Goal: Check status: Check status

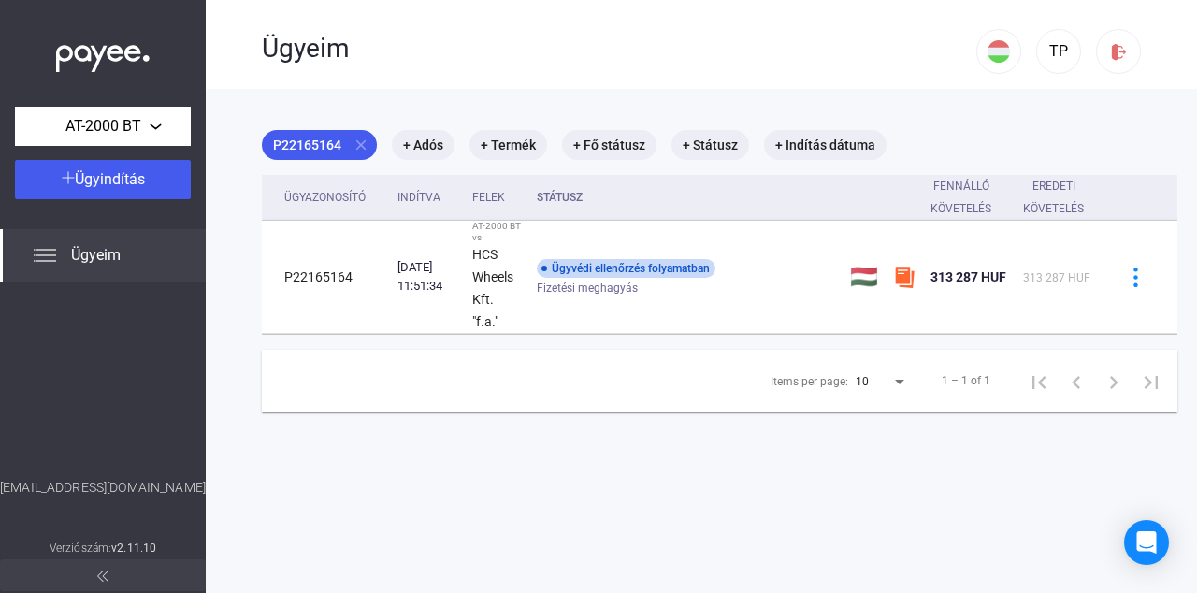
click at [115, 265] on span "Ügyeim" at bounding box center [96, 255] width 50 height 22
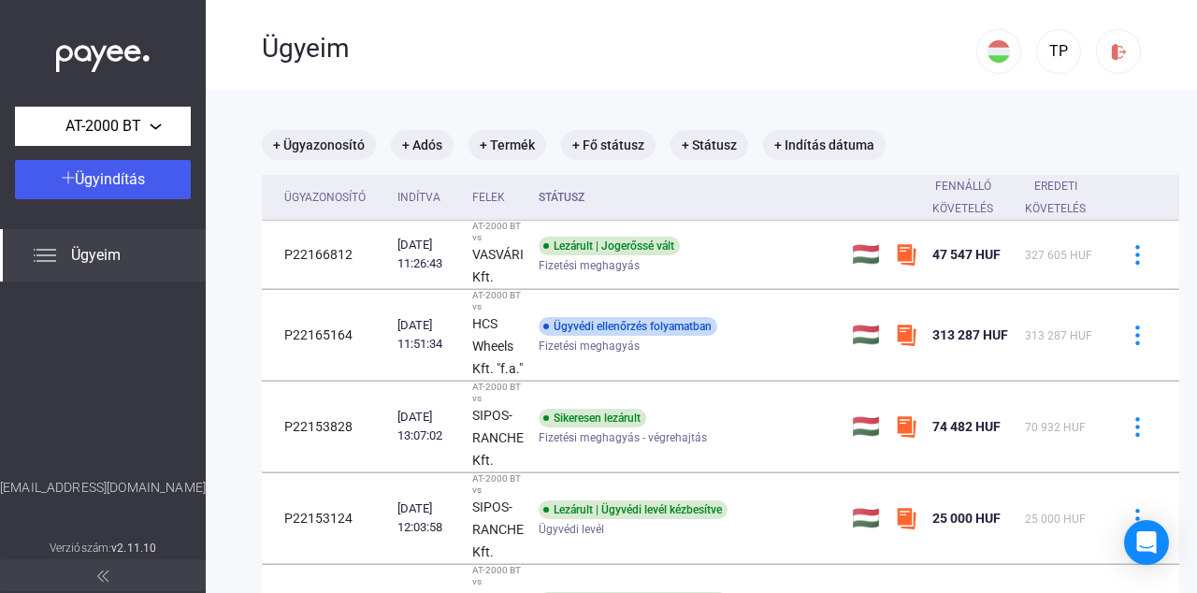
scroll to position [287, 0]
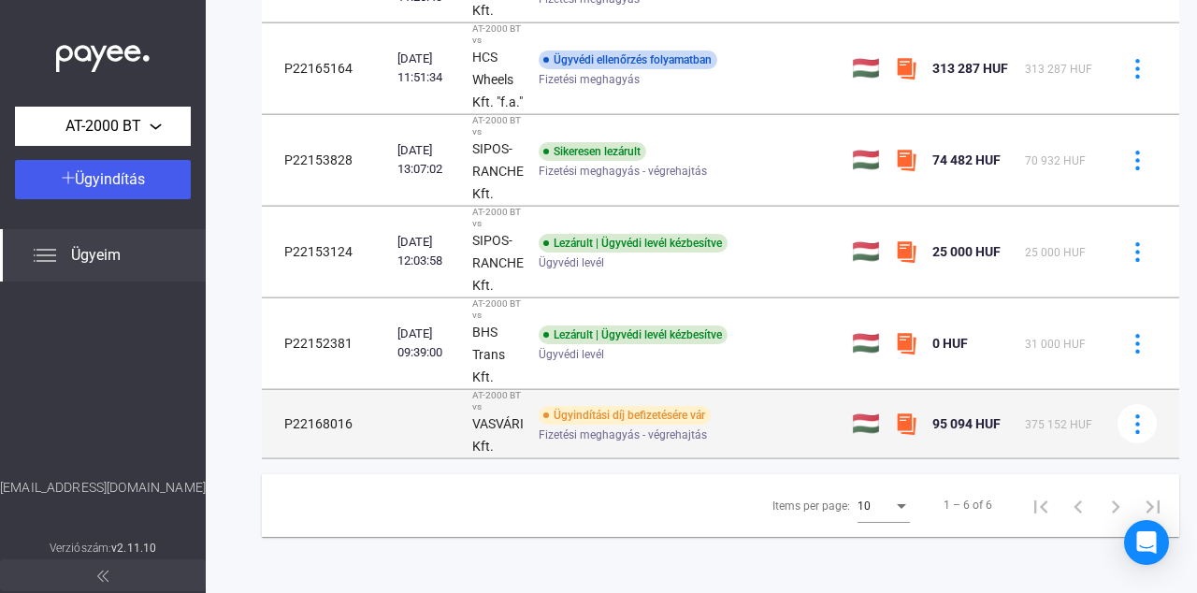
click at [904, 412] on img at bounding box center [906, 423] width 22 height 22
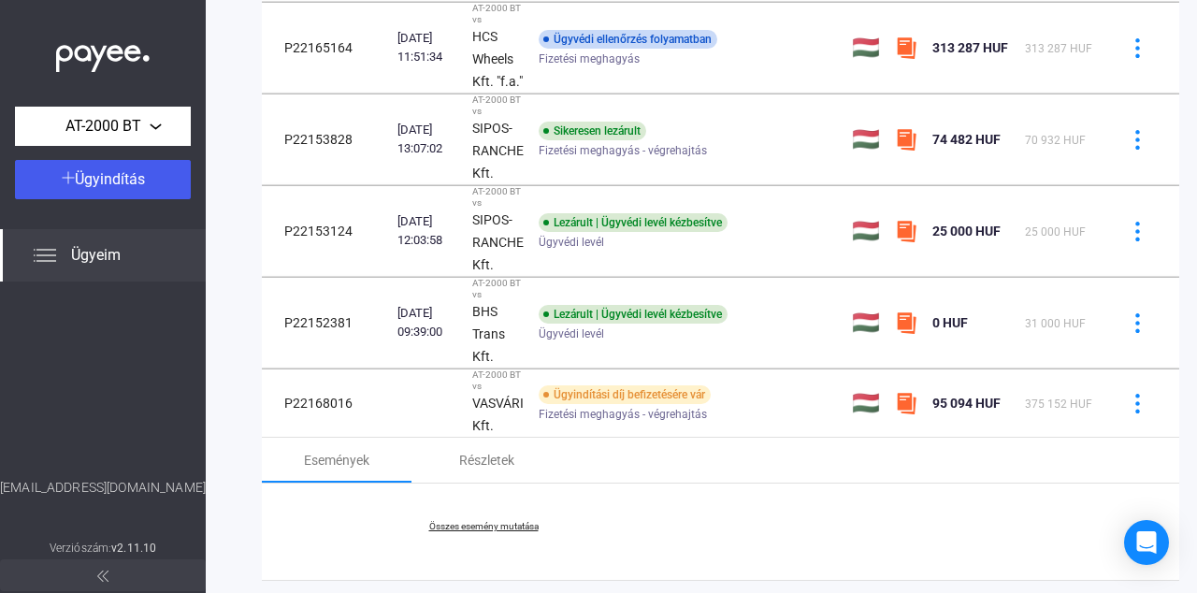
scroll to position [429, 0]
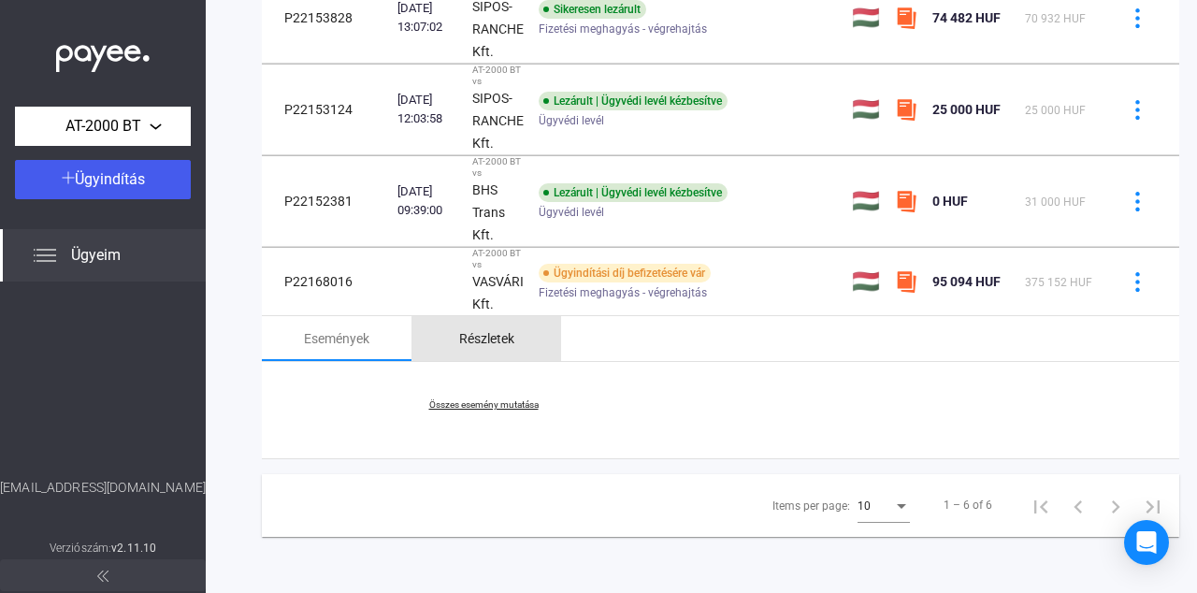
click at [489, 327] on div "Részletek" at bounding box center [486, 338] width 55 height 22
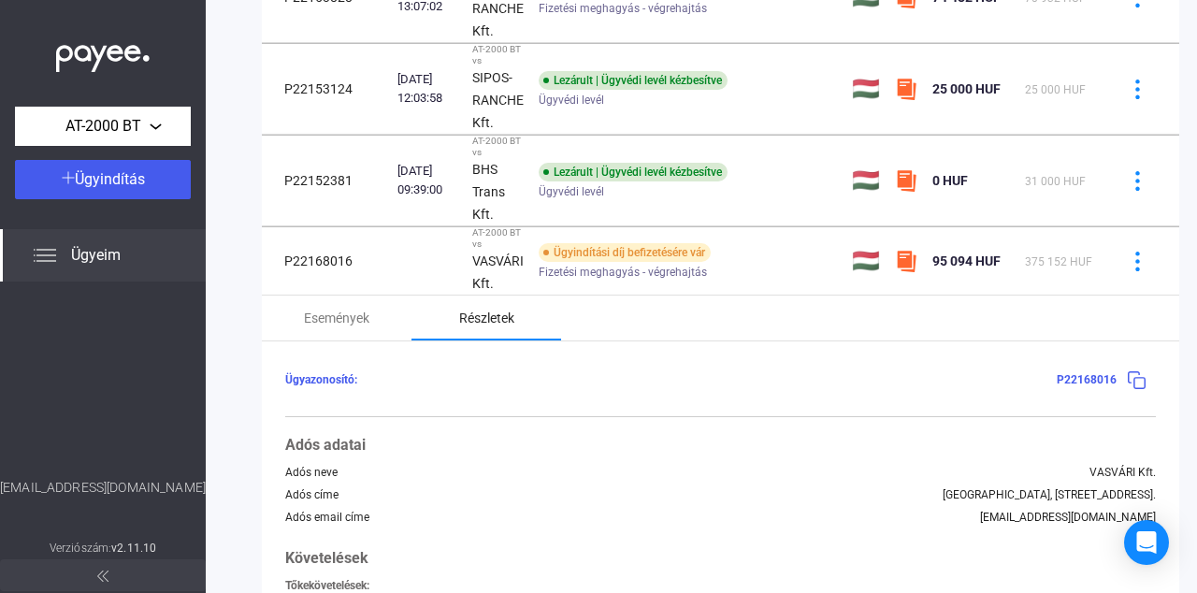
scroll to position [334, 0]
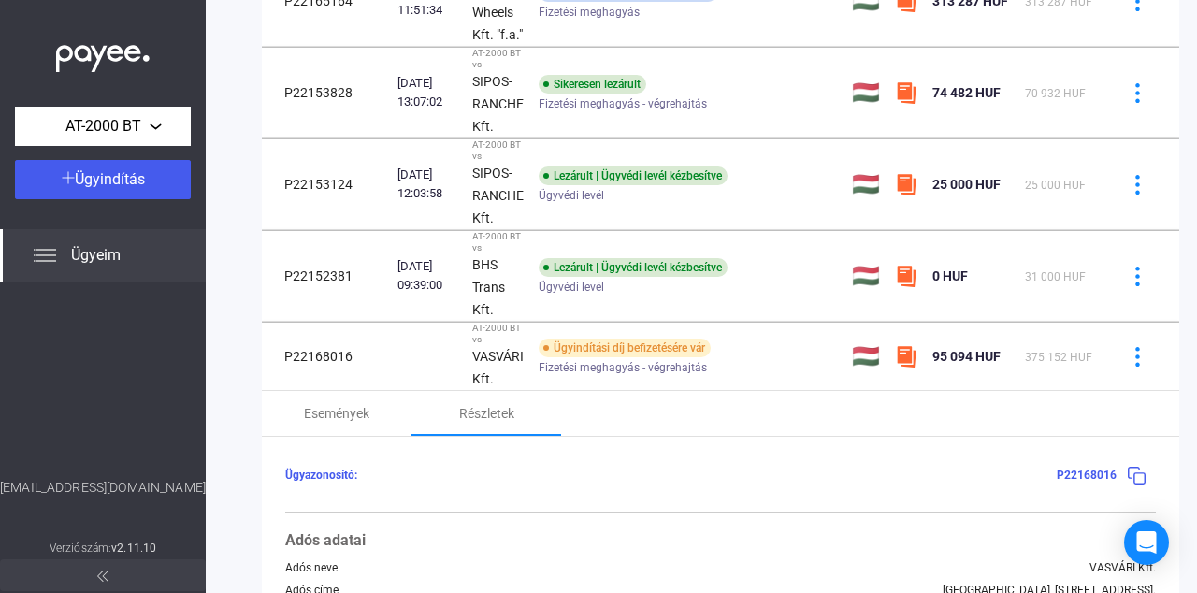
click at [223, 494] on main "+ Ügyazonosító + Adós + Termék + Fő státusz + Státusz + Indítás dátuma Ügyazono…" at bounding box center [720, 499] width 1029 height 1489
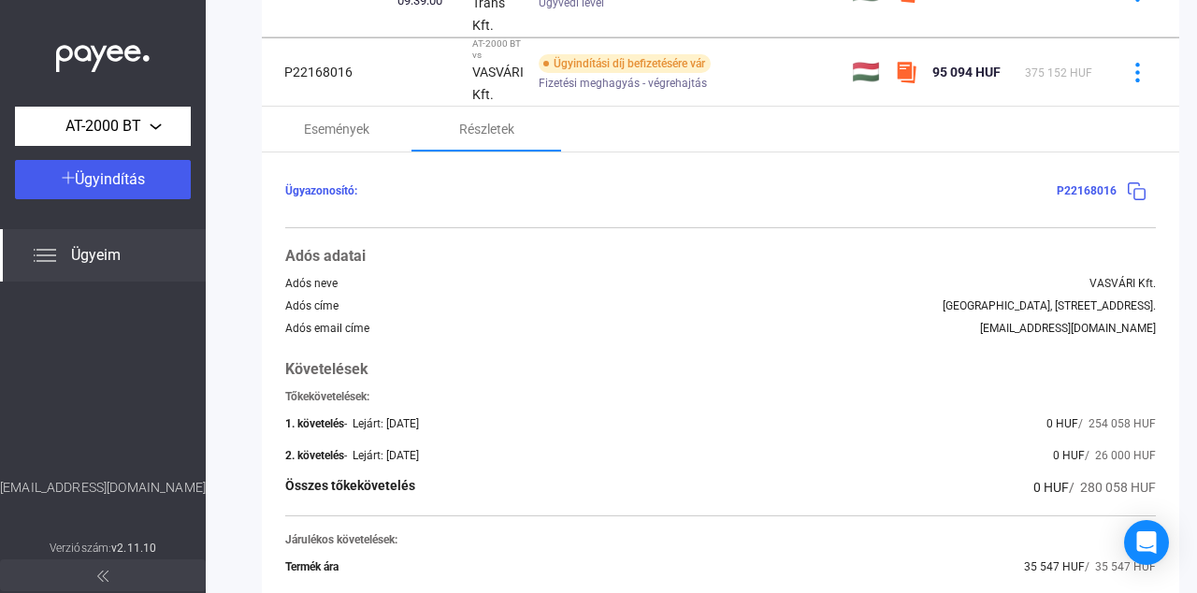
scroll to position [607, 0]
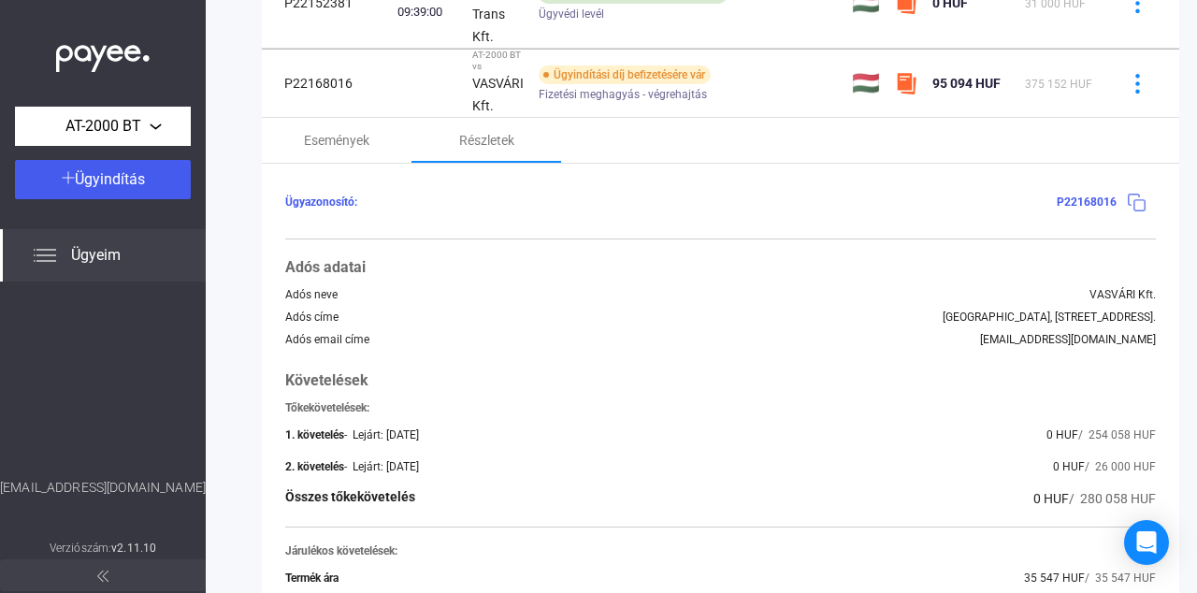
click at [1138, 196] on img at bounding box center [1136, 203] width 20 height 20
click at [1134, 197] on img at bounding box center [1136, 203] width 20 height 20
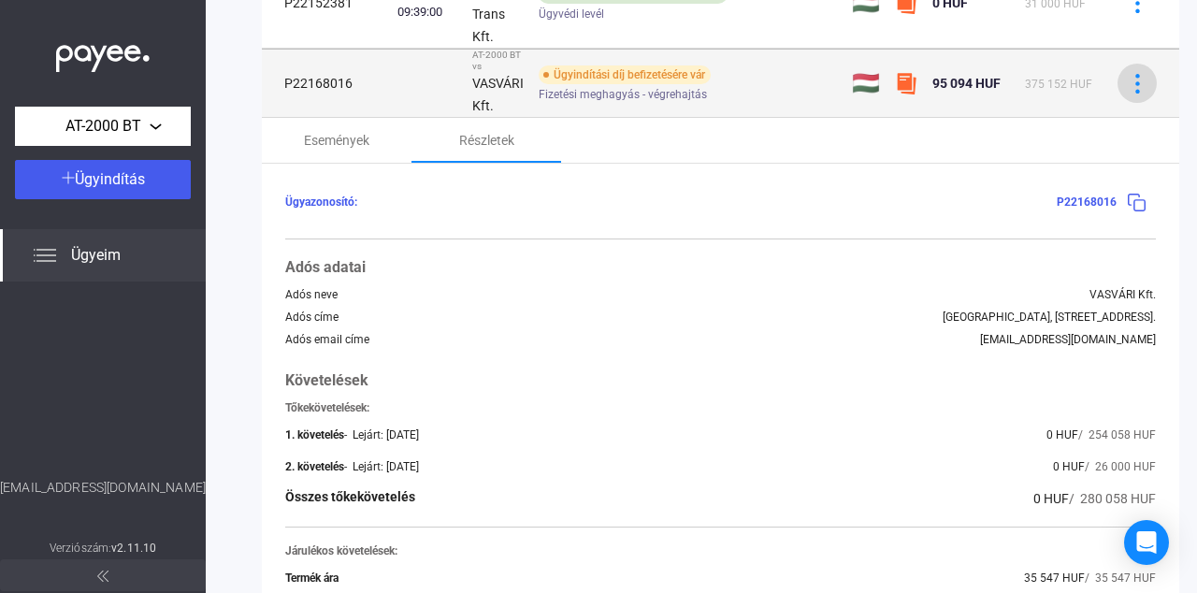
click at [1140, 78] on img at bounding box center [1137, 84] width 20 height 20
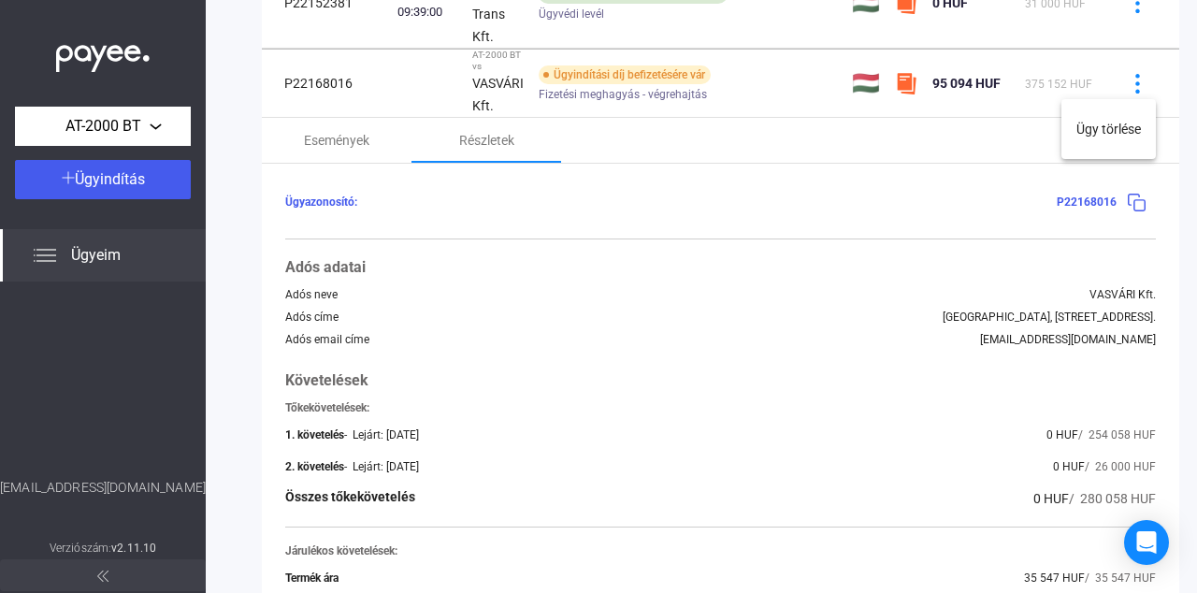
click at [926, 224] on div at bounding box center [598, 296] width 1197 height 593
click at [1134, 194] on img at bounding box center [1136, 203] width 20 height 20
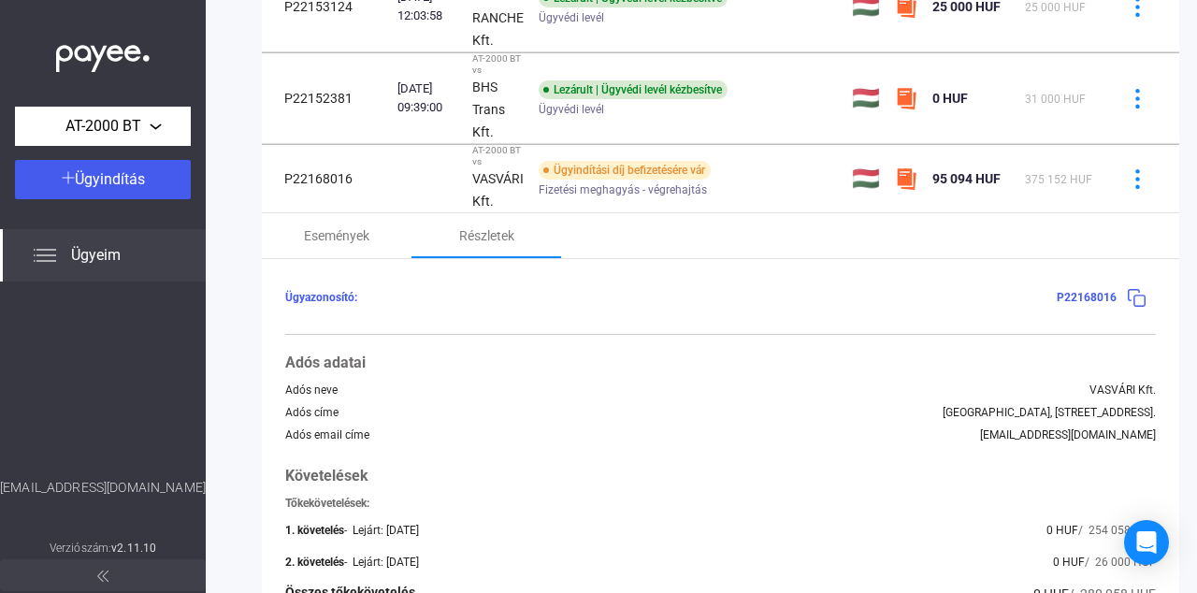
scroll to position [509, 0]
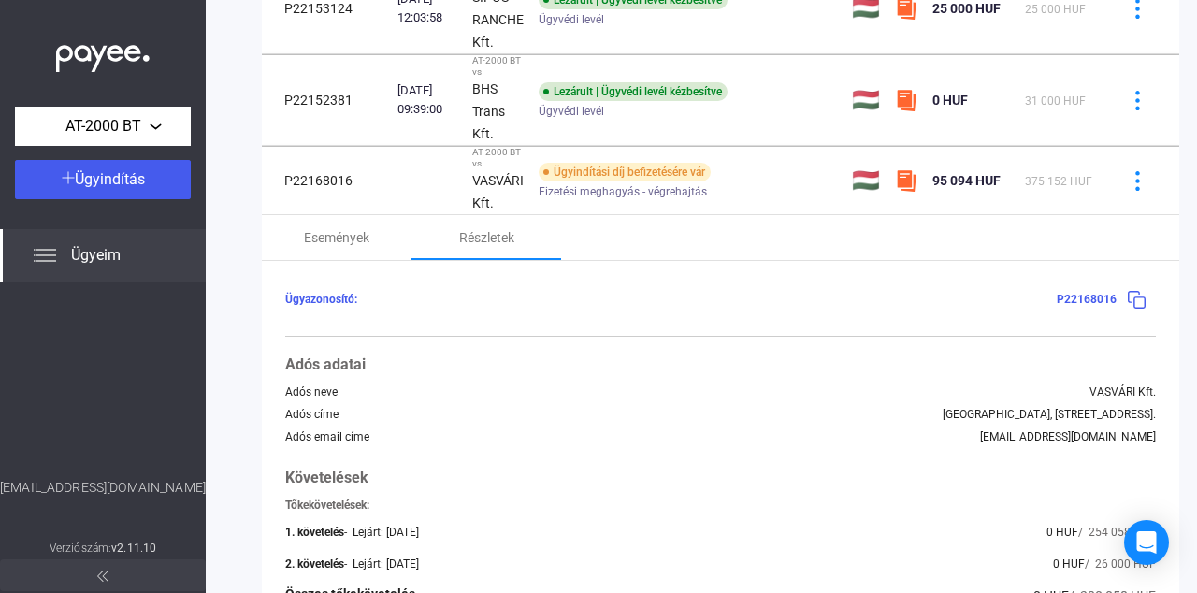
click at [248, 196] on main "+ Ügyazonosító + Adós + Termék + Fő státusz + Státusz + Indítás dátuma Ügyazono…" at bounding box center [720, 323] width 1029 height 1489
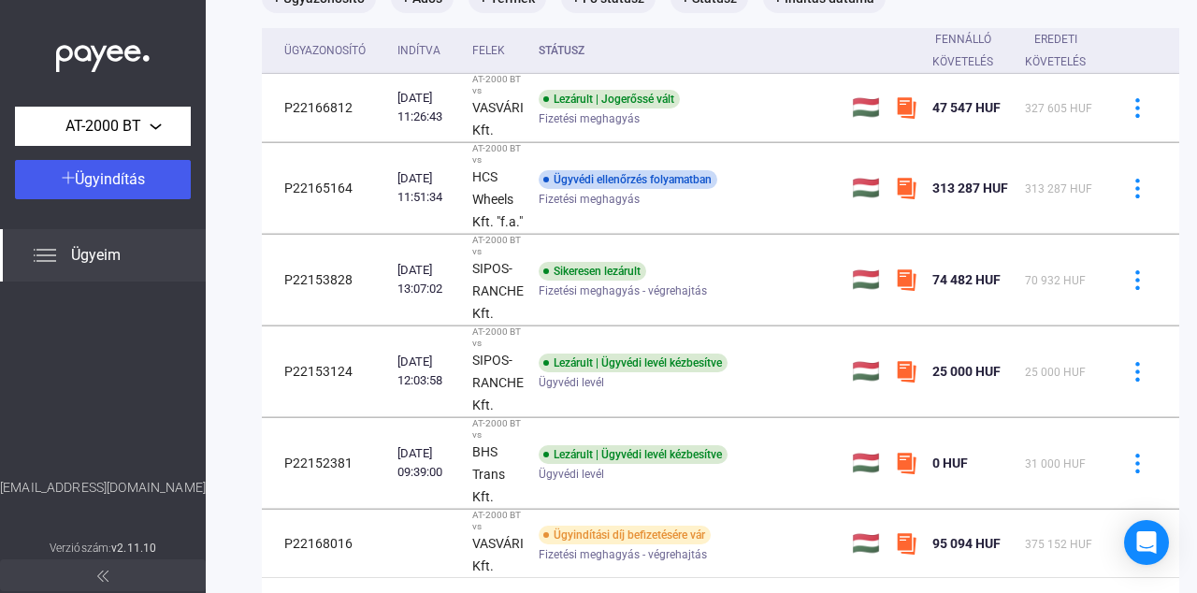
scroll to position [76, 0]
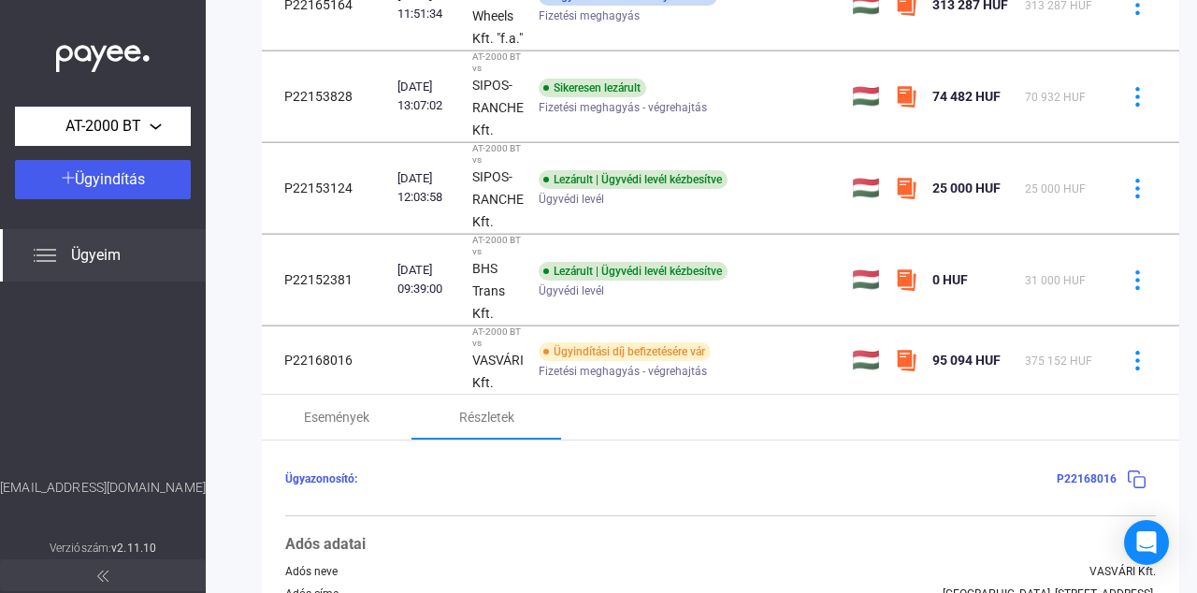
scroll to position [401, 0]
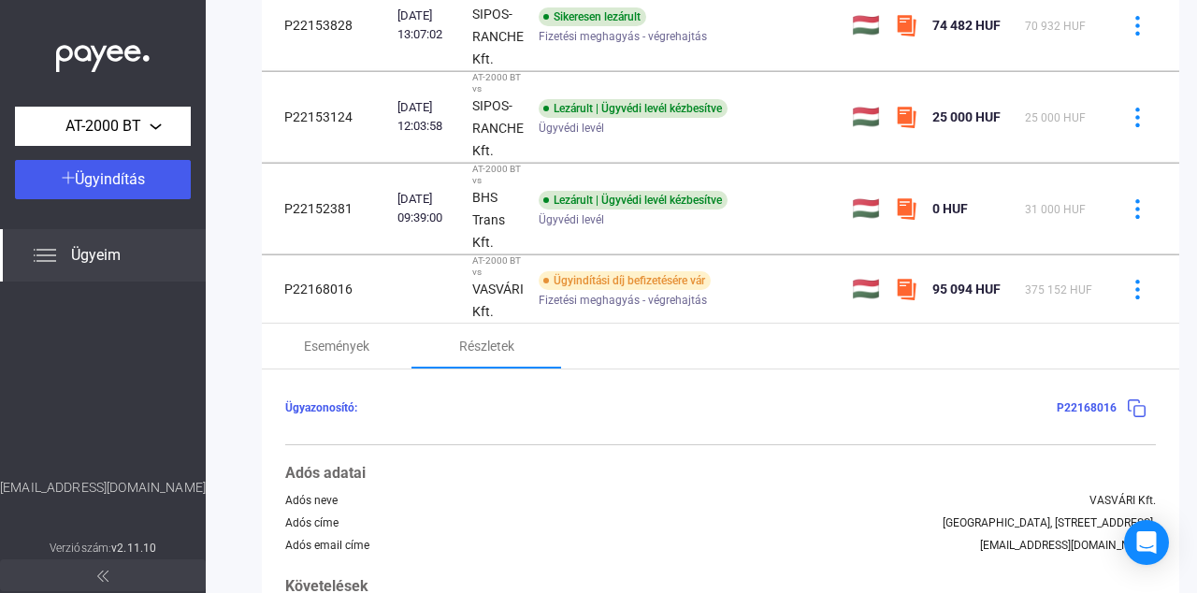
click at [232, 151] on main "+ Ügyazonosító + Adós + Termék + Fő státusz + Státusz + Indítás dátuma Ügyazono…" at bounding box center [720, 432] width 1029 height 1489
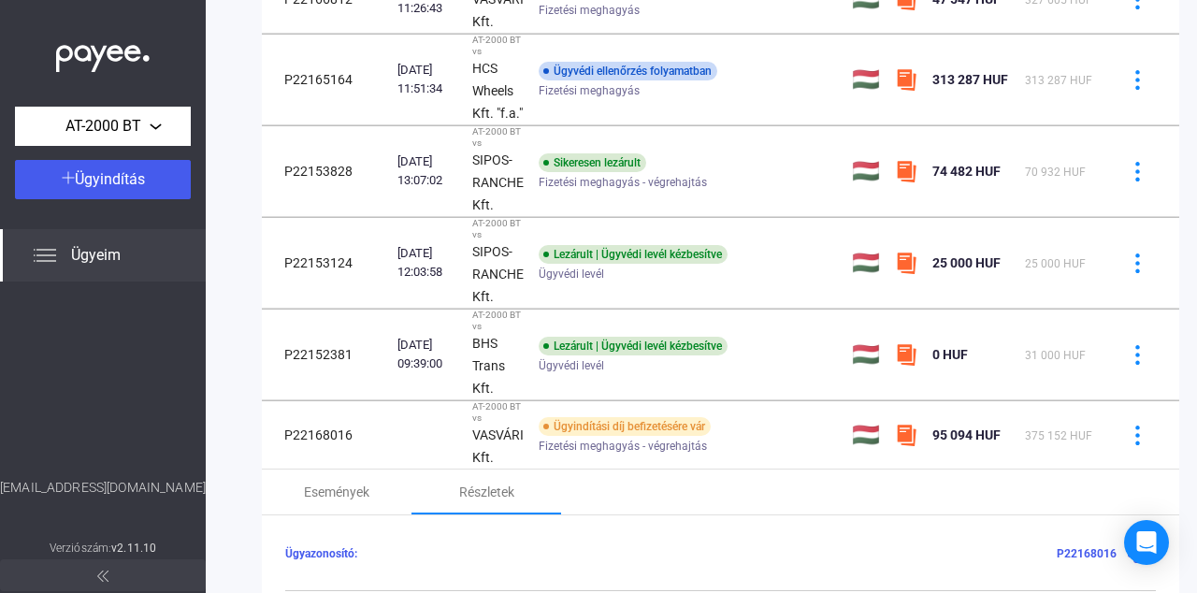
scroll to position [130, 0]
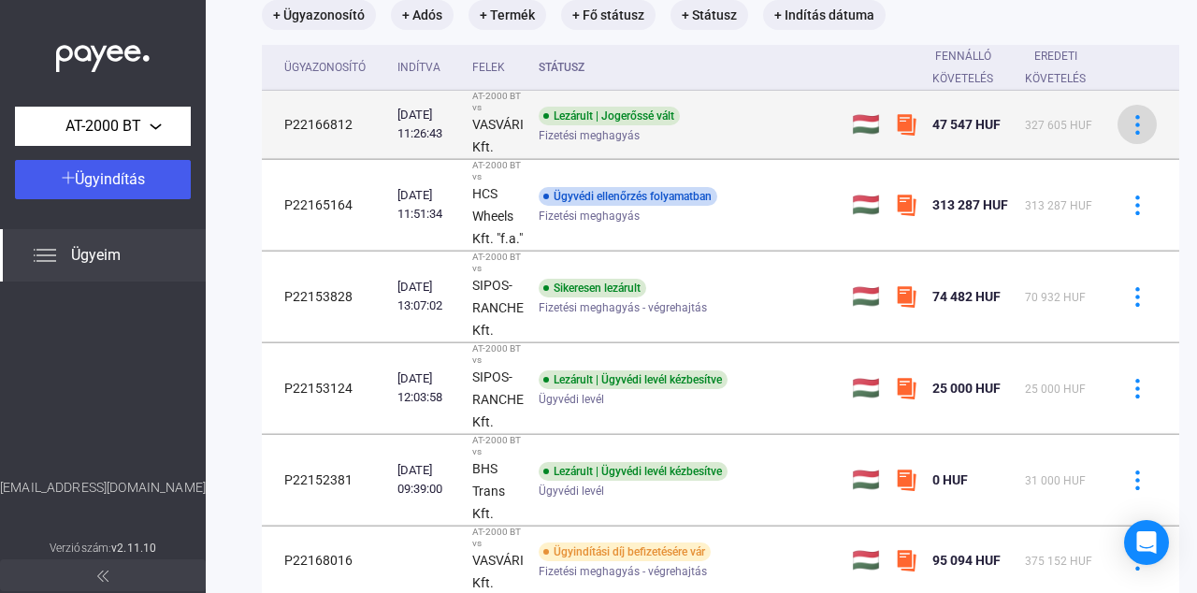
click at [1137, 130] on img at bounding box center [1137, 125] width 20 height 20
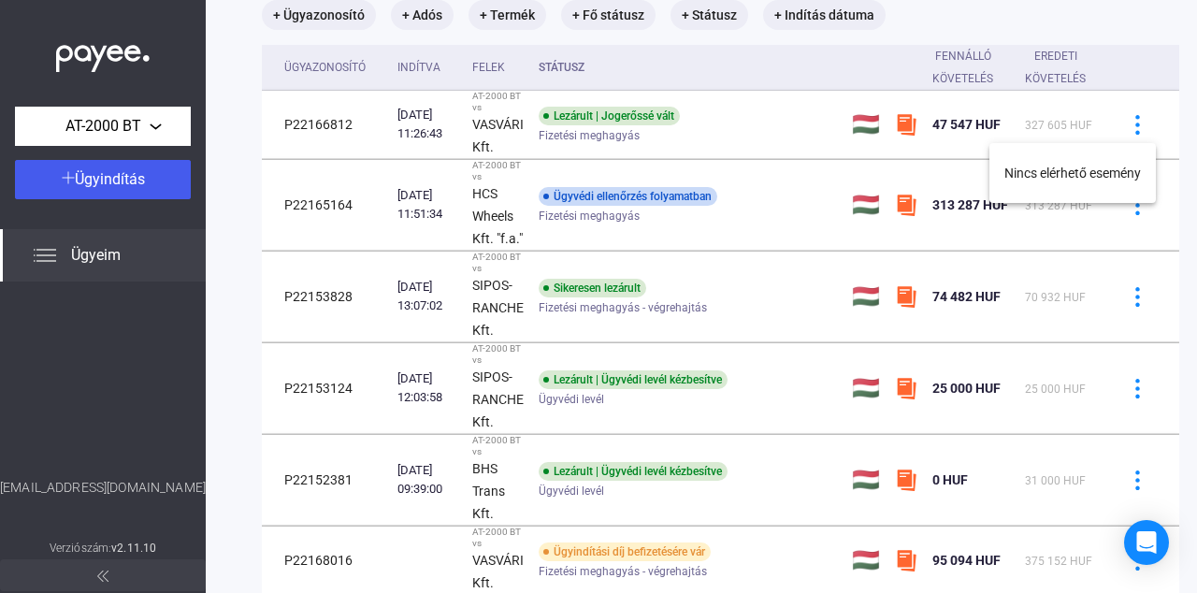
click at [1138, 115] on div at bounding box center [598, 296] width 1197 height 593
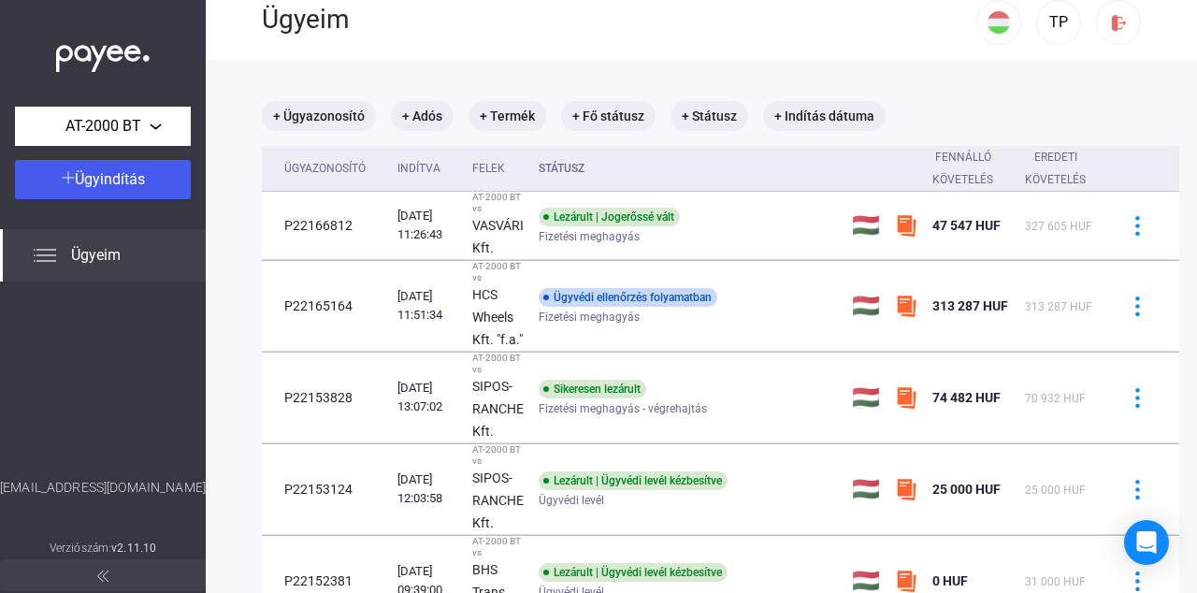
scroll to position [0, 0]
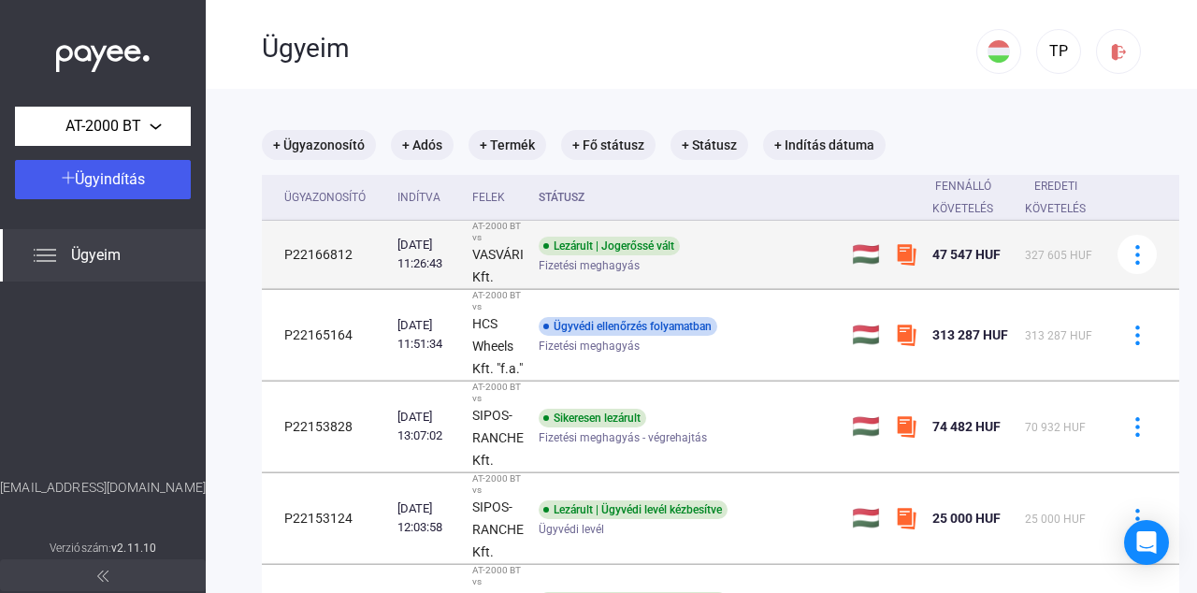
click at [531, 283] on td "AT-2000 BT vs VASVÁRI Kft." at bounding box center [498, 255] width 66 height 68
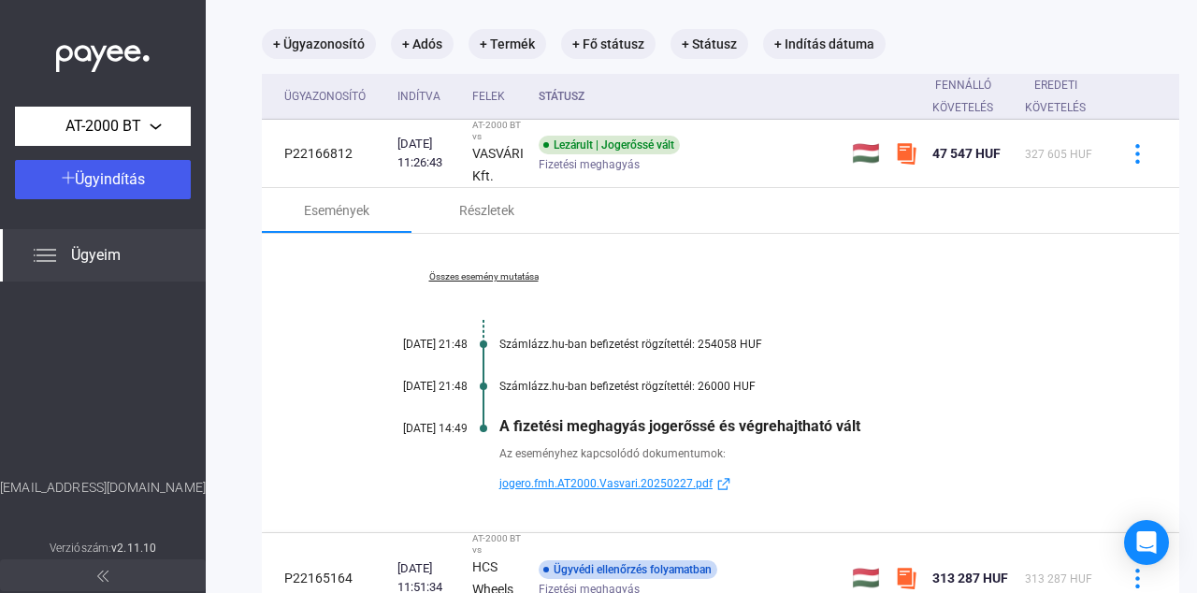
scroll to position [108, 0]
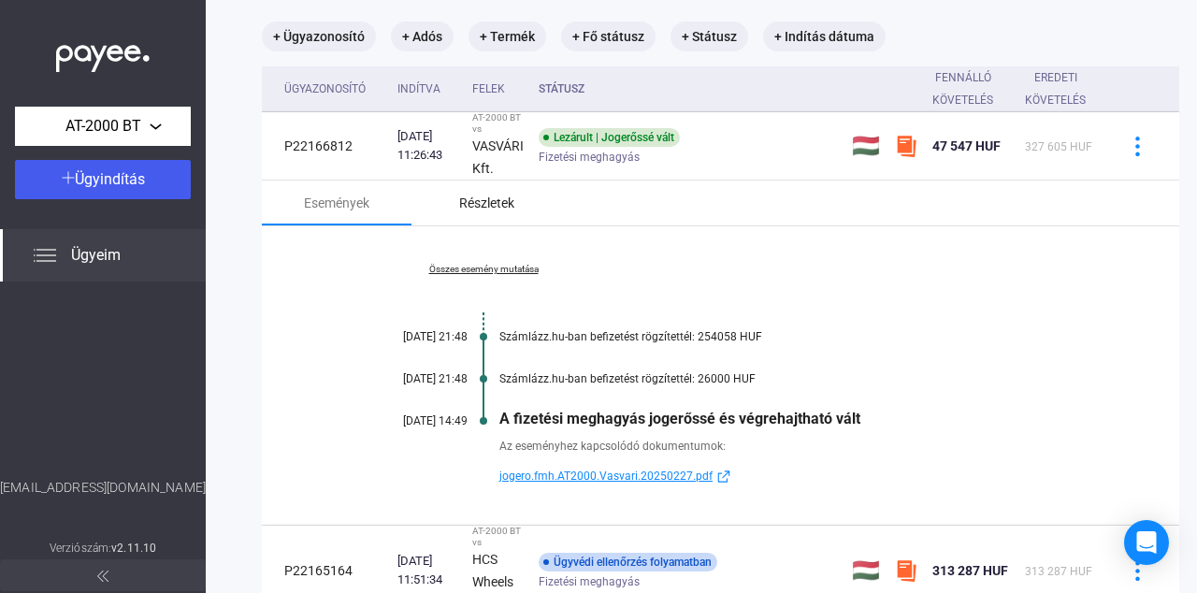
click at [468, 194] on div "Részletek" at bounding box center [486, 203] width 55 height 22
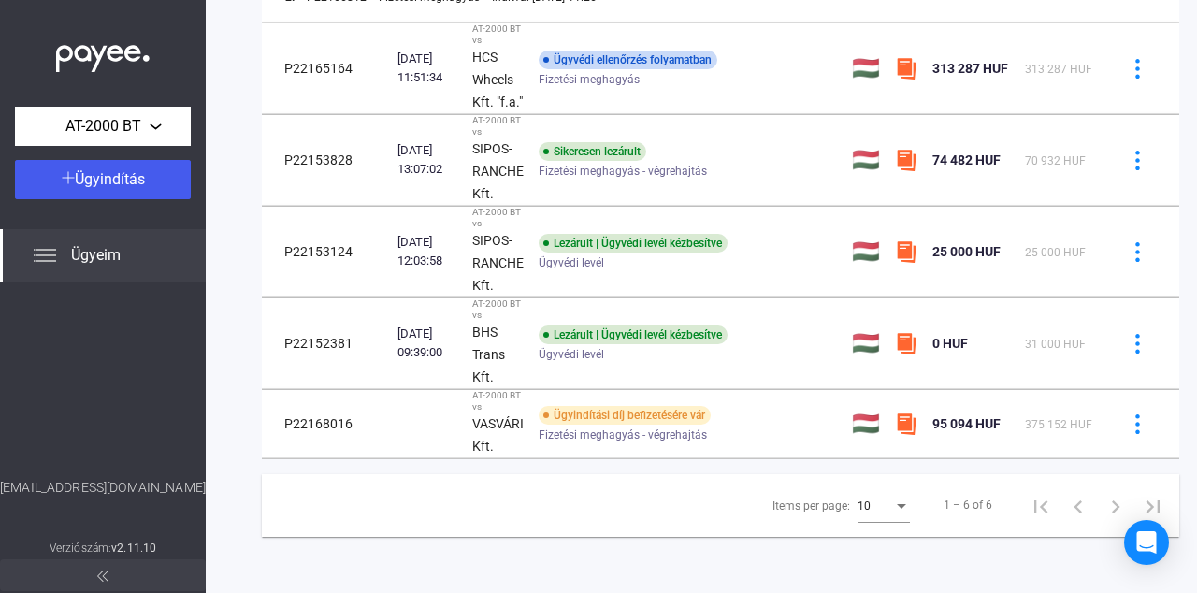
scroll to position [1175, 0]
